Goal: Go to known website: Go to known website

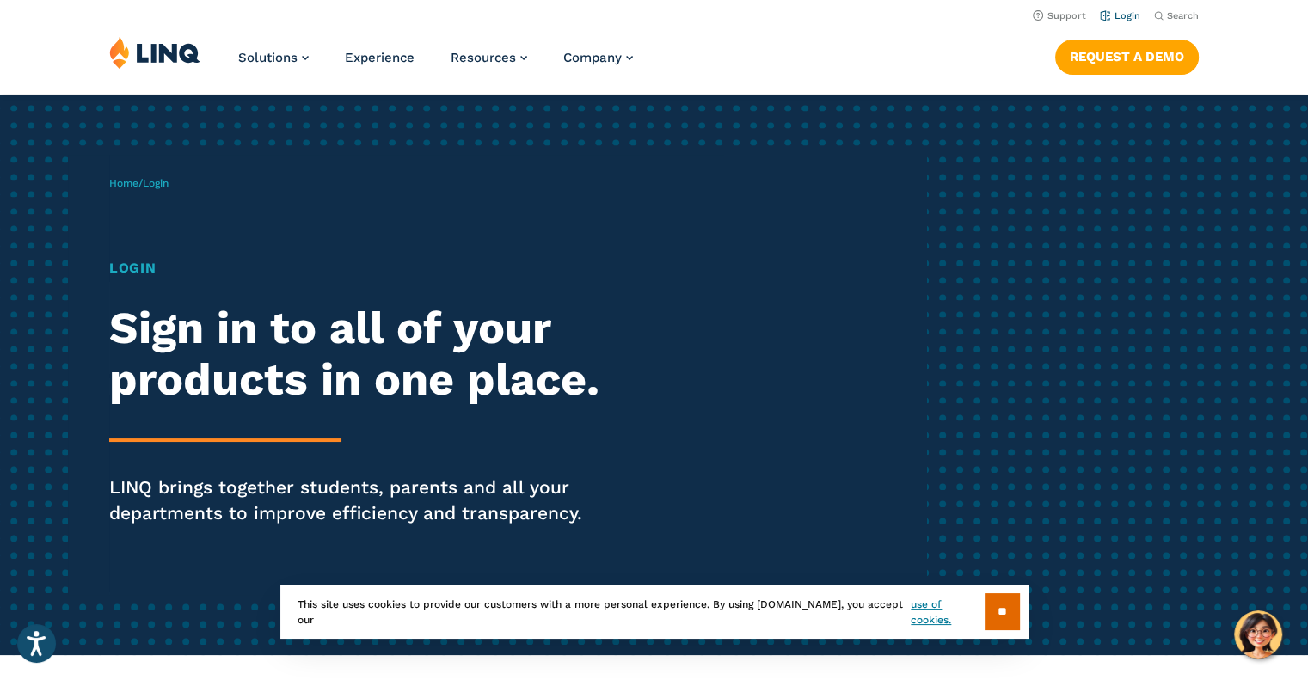
click at [1123, 14] on link "Login" at bounding box center [1120, 15] width 40 height 11
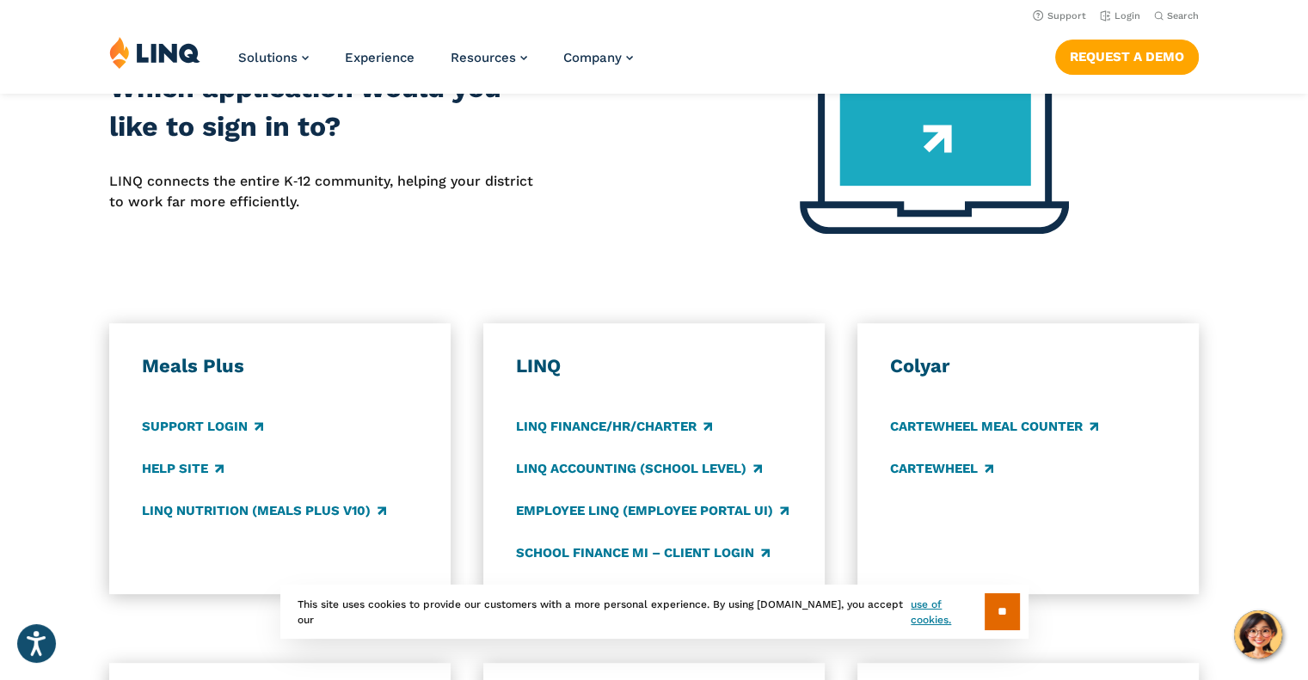
scroll to position [712, 0]
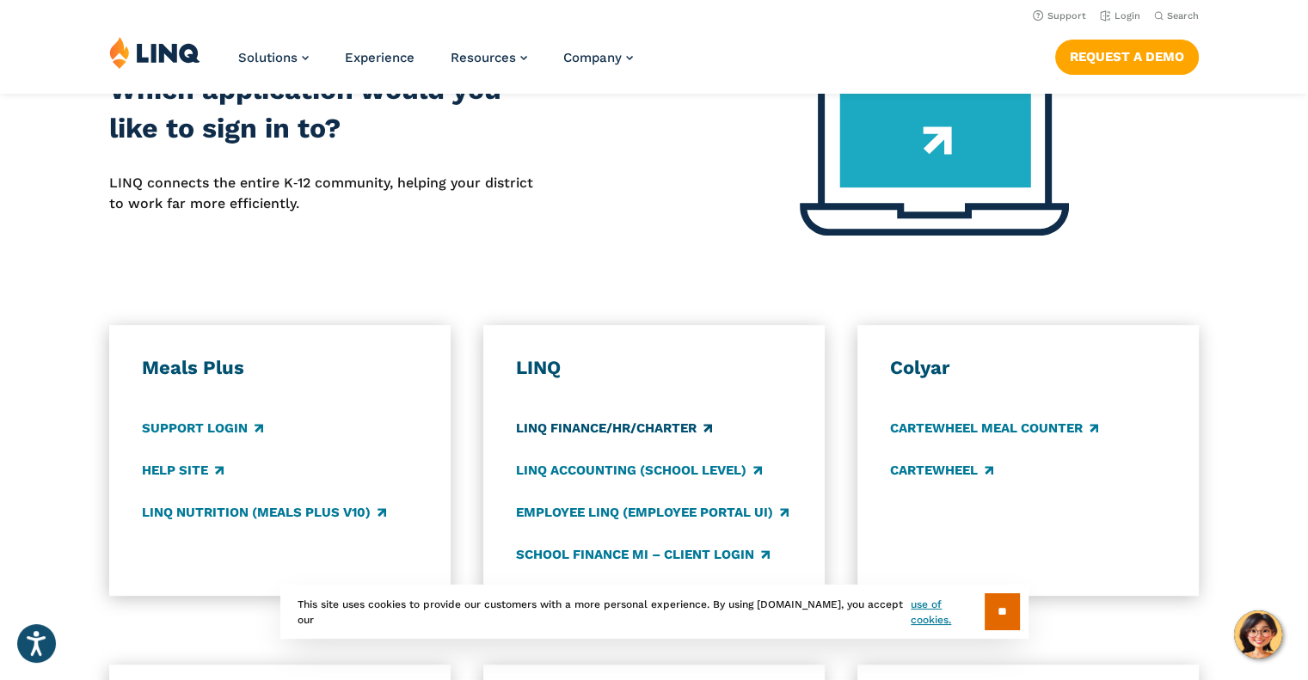
click at [633, 424] on link "LINQ Finance/HR/Charter" at bounding box center [614, 428] width 196 height 19
